Goal: Find specific page/section: Find specific page/section

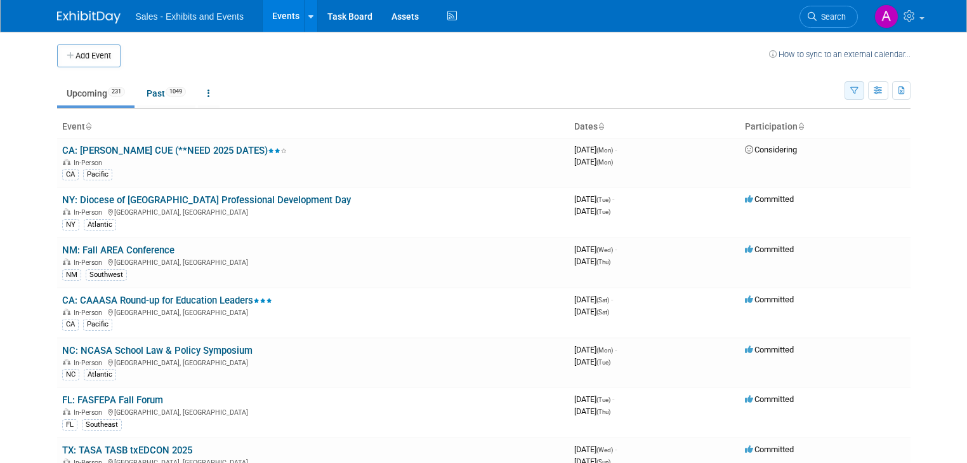
click at [864, 85] on button "button" at bounding box center [855, 90] width 20 height 18
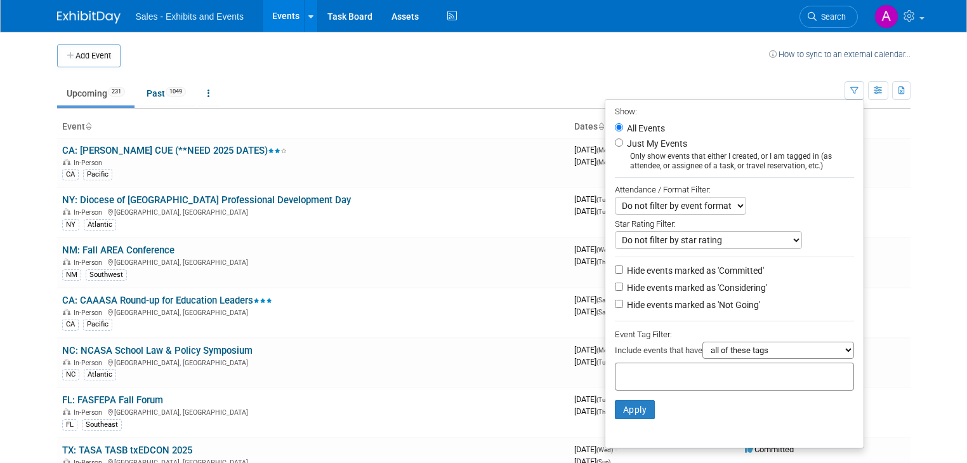
click at [669, 381] on div at bounding box center [734, 376] width 239 height 28
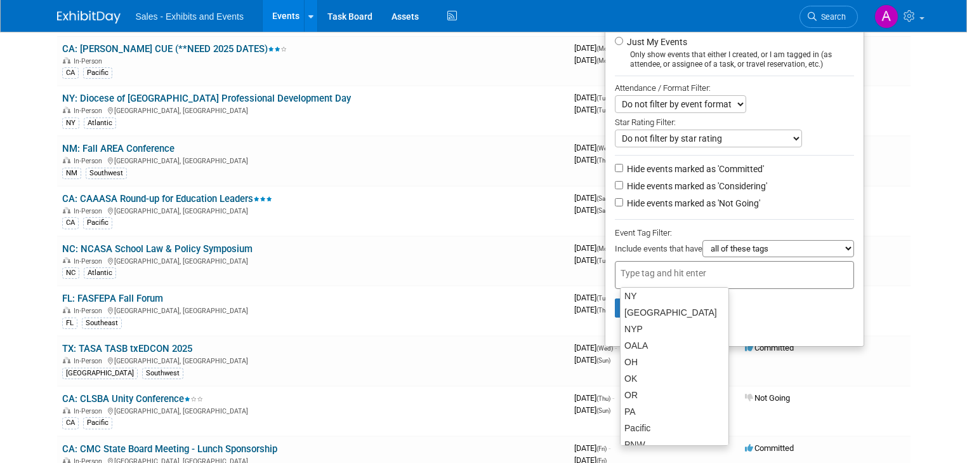
scroll to position [643, 0]
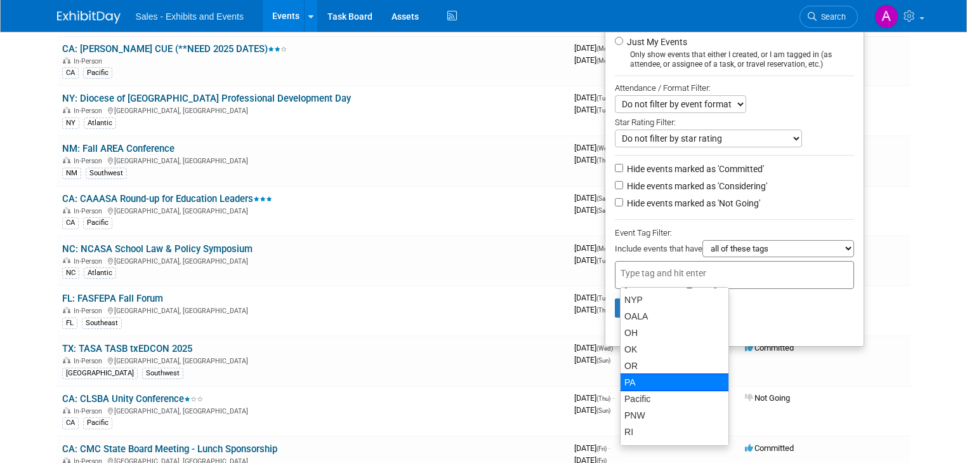
click at [645, 383] on div "PA" at bounding box center [674, 382] width 109 height 18
type input "PA"
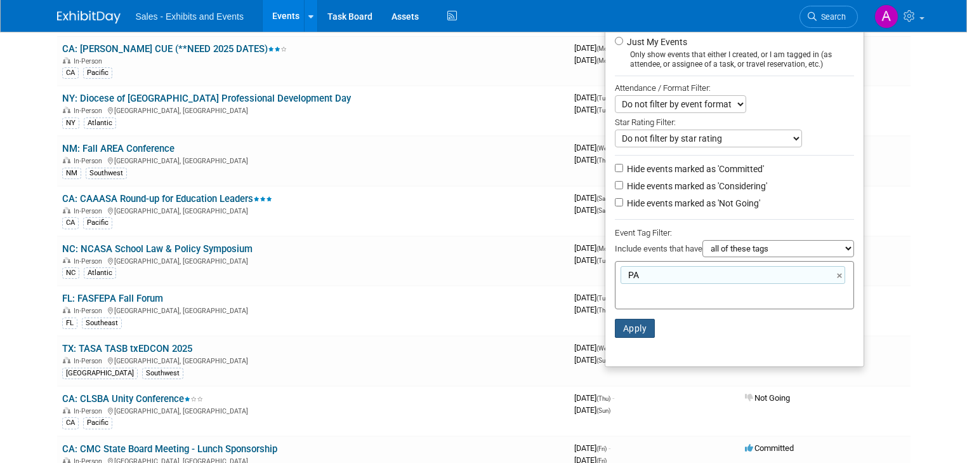
click at [639, 330] on button "Apply" at bounding box center [635, 328] width 41 height 19
